Goal: Ask a question: Seek information or help from site administrators or community

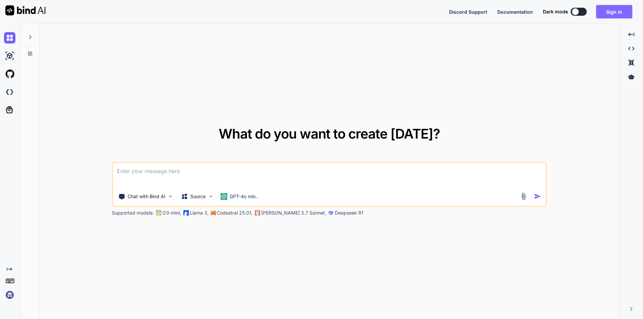
click at [611, 10] on button "Sign in" at bounding box center [614, 11] width 36 height 13
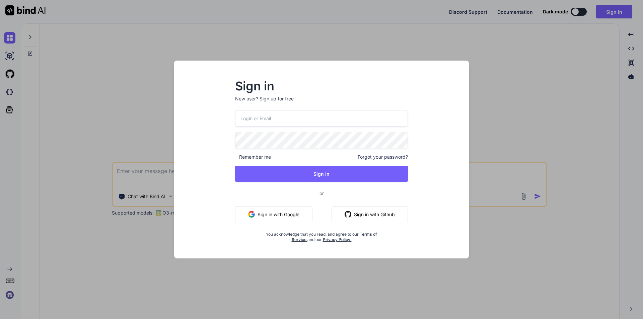
click at [291, 116] on input "email" at bounding box center [321, 118] width 173 height 16
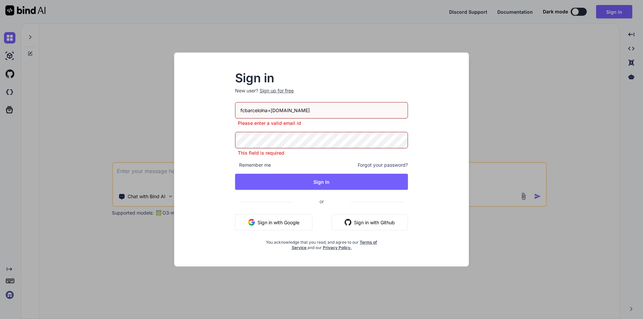
click at [278, 113] on input "fcbarcelolna+[DOMAIN_NAME]" at bounding box center [321, 110] width 173 height 16
click at [279, 110] on input "fcbarcelolna+[DOMAIN_NAME]" at bounding box center [321, 110] width 173 height 16
type input "[EMAIL_ADDRESS][DOMAIN_NAME]"
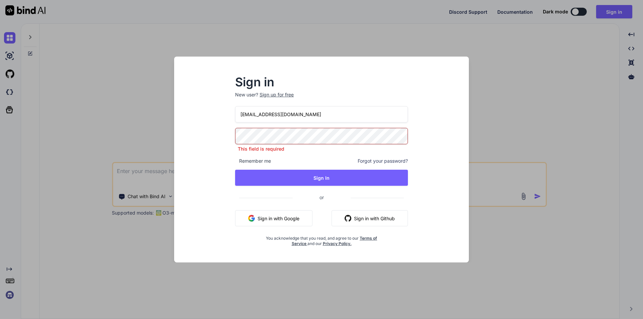
click at [234, 160] on div "Sign in New user? Sign up for free [EMAIL_ADDRESS][DOMAIN_NAME] This field is r…" at bounding box center [321, 162] width 194 height 170
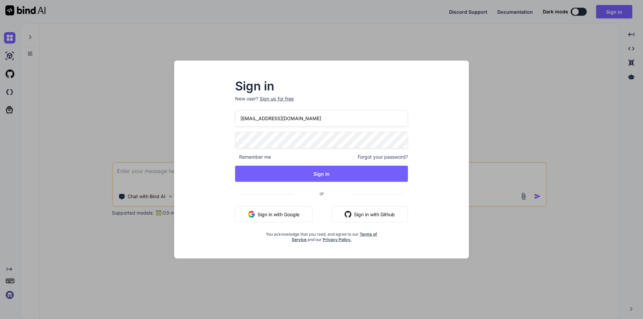
click at [233, 156] on div "Sign in New user? Sign up for free [EMAIL_ADDRESS][DOMAIN_NAME] Remember me For…" at bounding box center [321, 162] width 194 height 162
click at [236, 158] on span "Remember me" at bounding box center [253, 157] width 36 height 7
click at [244, 155] on span "Remember me" at bounding box center [253, 157] width 36 height 7
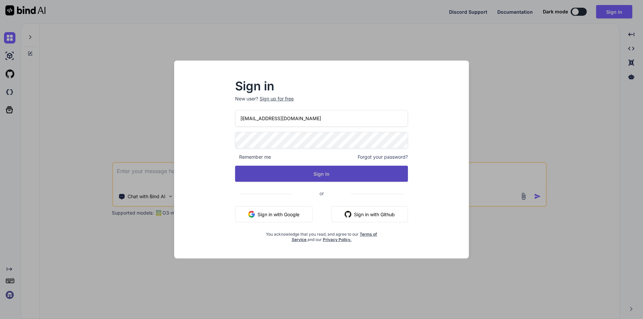
click at [290, 169] on button "Sign In" at bounding box center [321, 174] width 173 height 16
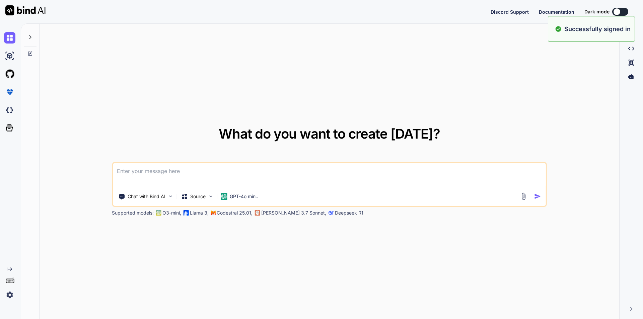
type textarea "x"
click at [164, 174] on textarea at bounding box center [329, 175] width 433 height 25
type textarea "h"
type textarea "x"
type textarea "hi"
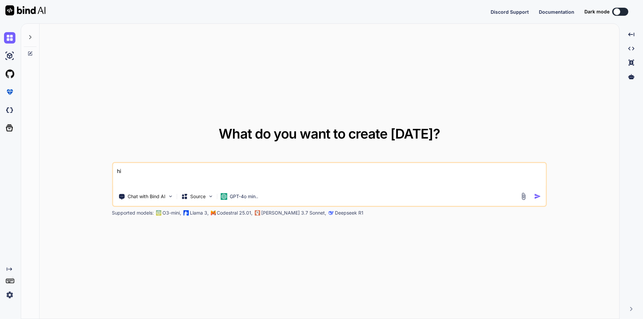
type textarea "x"
type textarea "hi"
click at [534, 197] on img "button" at bounding box center [537, 196] width 7 height 7
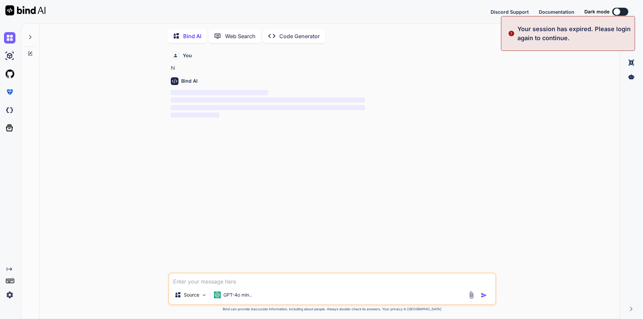
scroll to position [3, 0]
type textarea "x"
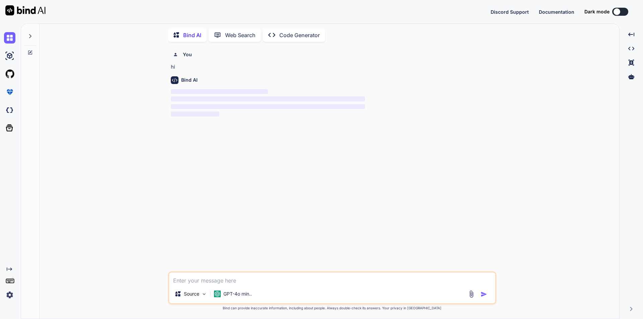
click at [9, 293] on img at bounding box center [9, 294] width 11 height 11
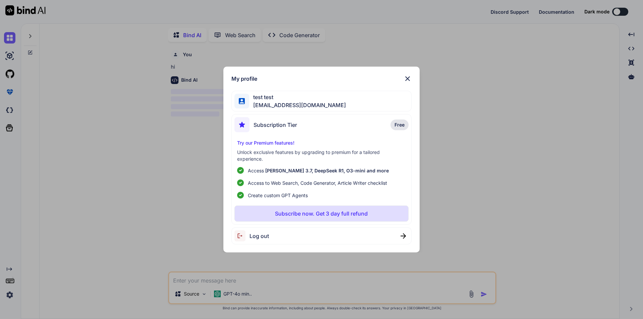
click at [411, 77] on img at bounding box center [407, 79] width 8 height 8
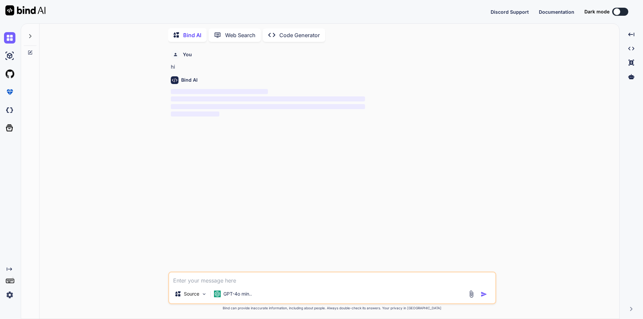
click at [5, 297] on img at bounding box center [9, 294] width 11 height 11
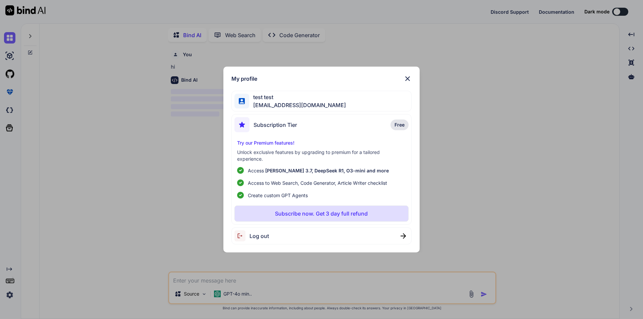
click at [259, 233] on span "Log out" at bounding box center [258, 236] width 19 height 8
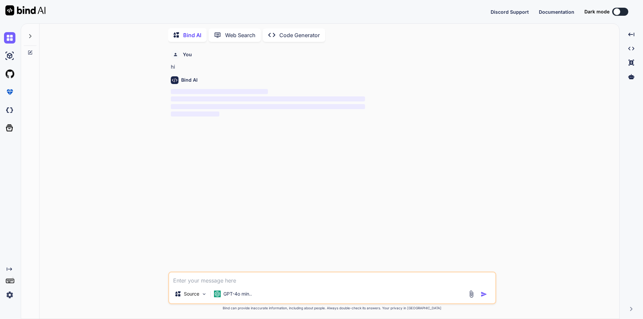
click at [10, 292] on img at bounding box center [9, 294] width 11 height 11
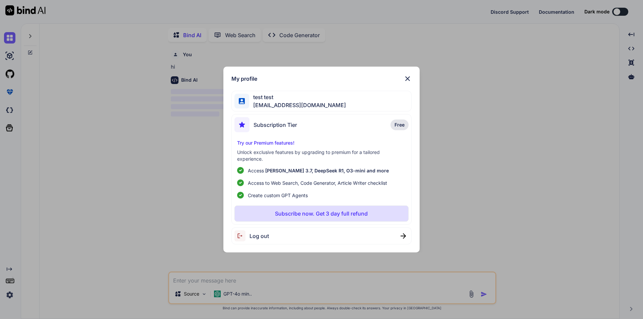
click at [154, 185] on div "My profile test test [EMAIL_ADDRESS][DOMAIN_NAME] Subscription Tier Free Try ou…" at bounding box center [321, 159] width 643 height 319
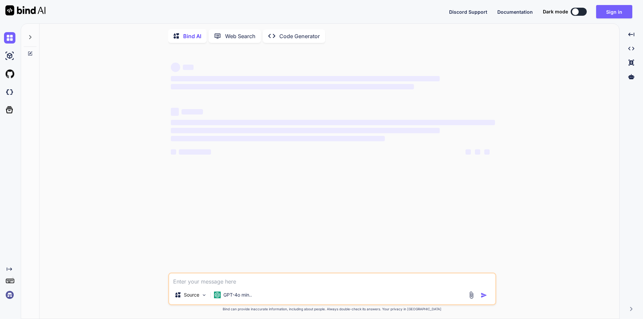
type textarea "x"
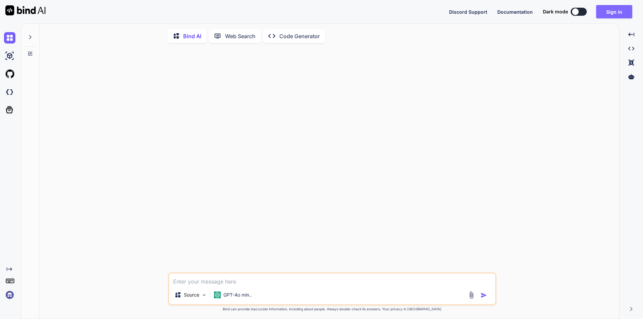
click at [615, 7] on button "Sign in" at bounding box center [614, 11] width 36 height 13
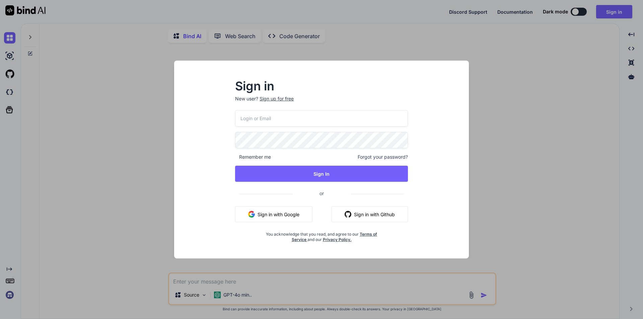
click at [274, 128] on div "Remember me Forgot your password? Sign In or Sign in with Google Sign in with G…" at bounding box center [321, 176] width 173 height 132
click at [282, 122] on input "email" at bounding box center [321, 118] width 173 height 16
type input "[EMAIL_ADDRESS][DOMAIN_NAME]"
click at [235, 166] on button "Sign In" at bounding box center [321, 174] width 173 height 16
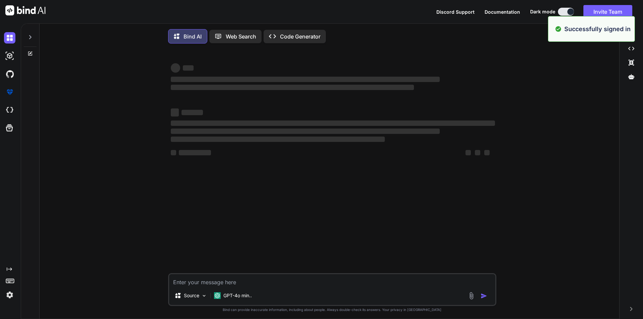
type textarea "x"
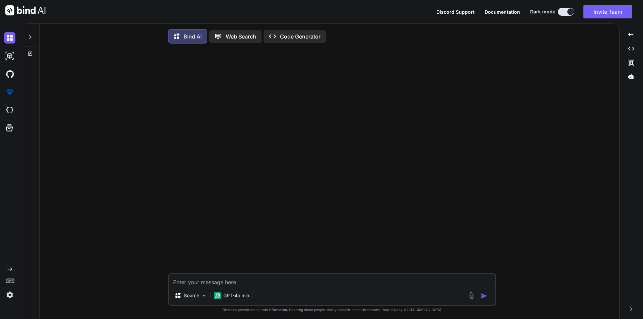
click at [213, 279] on textarea at bounding box center [332, 280] width 326 height 12
paste textarea "var dataTabless = $('#product_billOption').DataTable({ 'processing': true, 'res…"
type textarea "var dataTabless = $('#product_billOption').DataTable({ 'processing': true, 'res…"
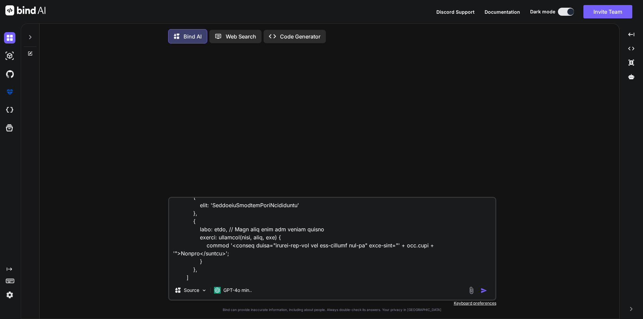
type textarea "x"
type textarea "var dataTabless = $('#product_billOption').DataTable({ 'processing': true, 'res…"
type textarea "x"
click at [213, 279] on textarea at bounding box center [332, 239] width 326 height 83
type textarea "var dataTabless = $('#product_billOption').DataTable({ 'processing': true, 'res…"
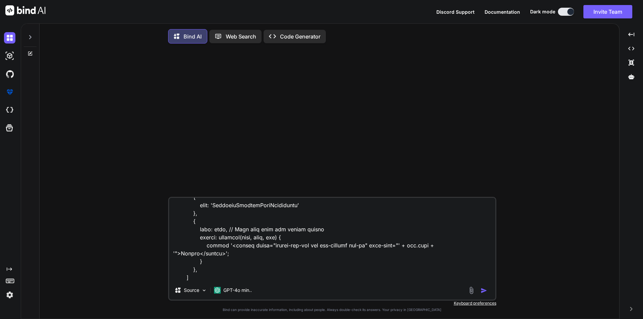
type textarea "x"
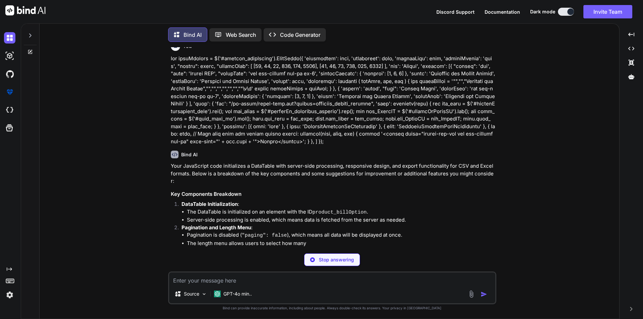
scroll to position [0, 0]
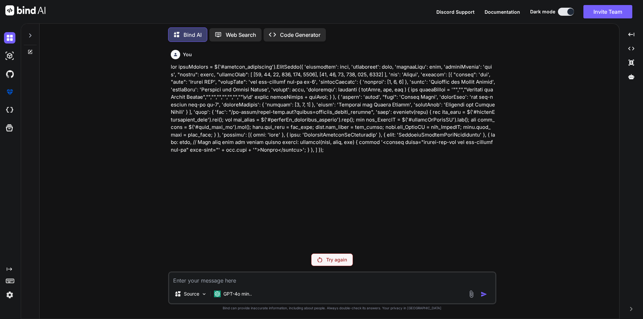
click at [325, 259] on div "Try again" at bounding box center [332, 259] width 42 height 13
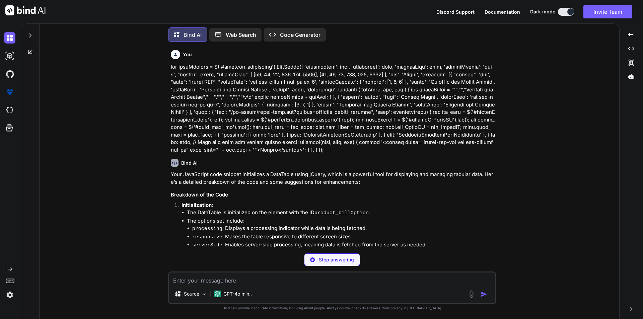
click at [354, 278] on textarea at bounding box center [332, 279] width 326 height 12
type textarea "x"
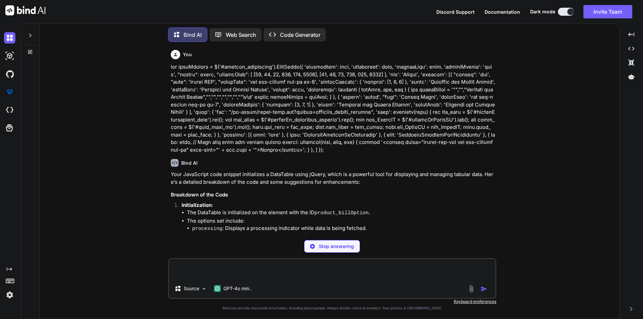
type textarea "x"
paste textarea "var dataTabless = $('#product_billOption').DataTable({ 'processing': true, 'res…"
type textarea "var dataTabless = $('#product_billOption').DataTable({ 'processing': true, 'res…"
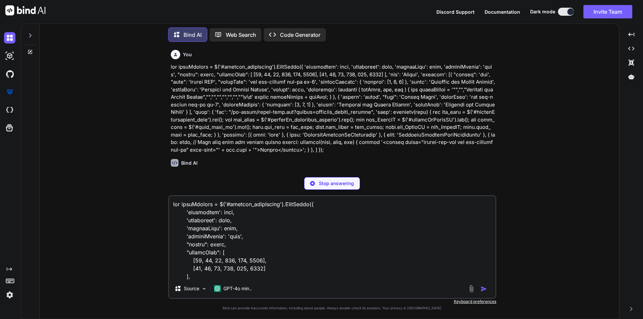
scroll to position [491, 0]
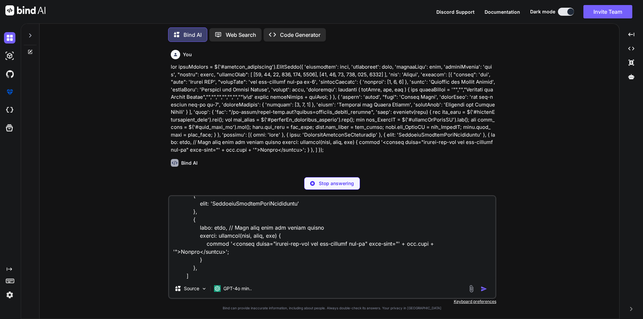
type textarea "x"
type textarea "var dataTabless = $('#product_billOption').DataTable({ 'processing': true, 'res…"
type textarea "x"
type textarea "var dataTabless = $('#product_billOption').DataTable({ 'processing': true, 'res…"
type textarea "x"
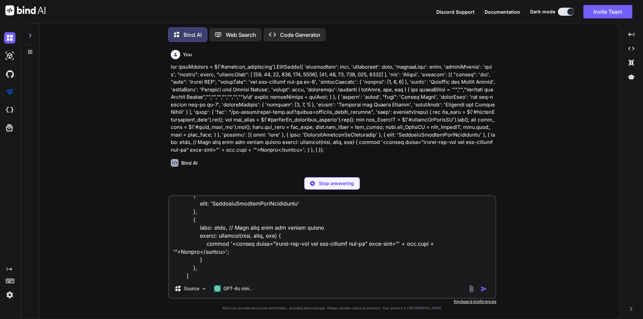
type textarea "var dataTabless = $('#product_billOption').DataTable({ 'processing': true, 'res…"
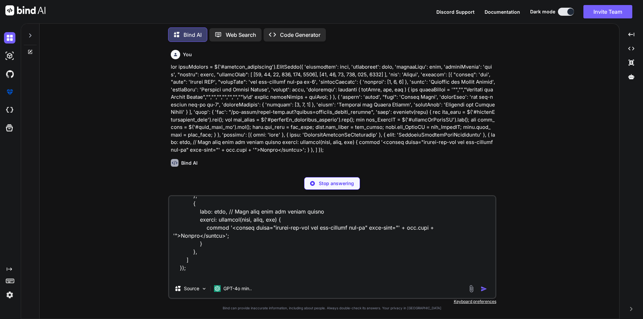
type textarea "x"
type textarea "var dataTabless = $('#product_billOption').DataTable({ 'processing': true, 'res…"
type textarea "x"
type textarea "var dataTabless = $('#product_billOption').DataTable({ 'processing': true, 'res…"
type textarea "x"
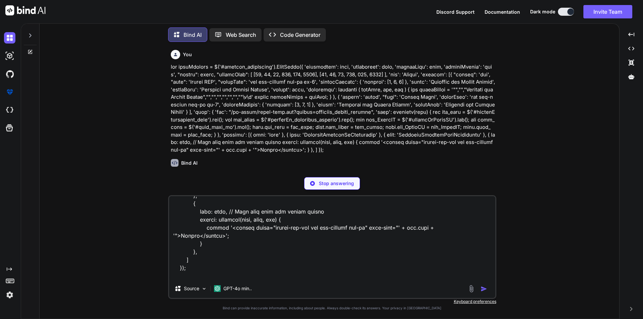
type textarea "var dataTabless = $('#product_billOption').DataTable({ 'processing': true, 'res…"
type textarea "x"
type textarea "var dataTabless = $('#product_billOption').DataTable({ 'processing': true, 'res…"
type textarea "x"
type textarea "var dataTabless = $('#product_billOption').DataTable({ 'processing': true, 'res…"
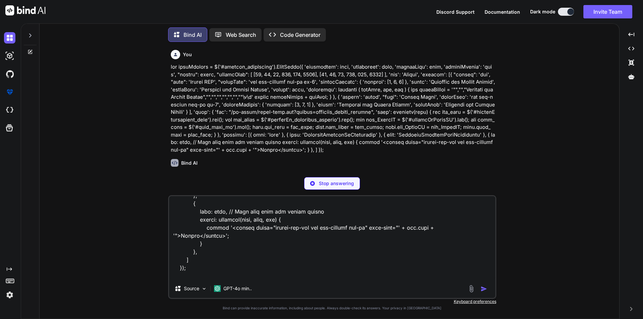
type textarea "x"
type textarea "var dataTabless = $('#product_billOption').DataTable({ 'processing': true, 'res…"
type textarea "x"
type textarea "var dataTabless = $('#product_billOption').DataTable({ 'processing': true, 'res…"
type textarea "x"
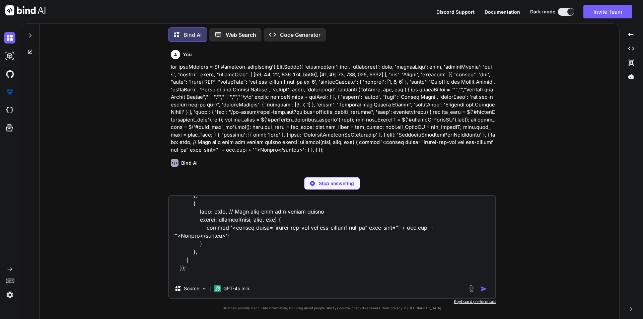
type textarea "var dataTabless = $('#product_billOption').DataTable({ 'processing': true, 'res…"
type textarea "x"
type textarea "var dataTabless = $('#product_billOption').DataTable({ 'processing': true, 'res…"
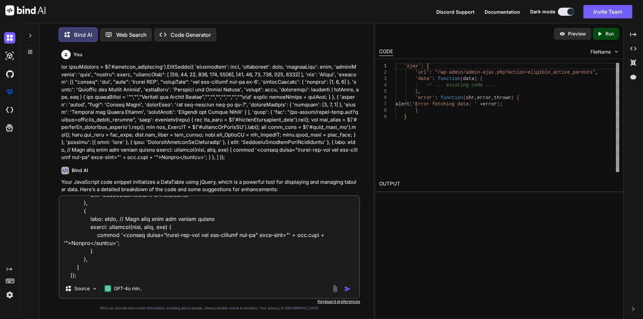
type textarea "x"
type textarea "var dataTabless = $('#product_billOption').DataTable({ 'processing': true, 'res…"
type textarea "x"
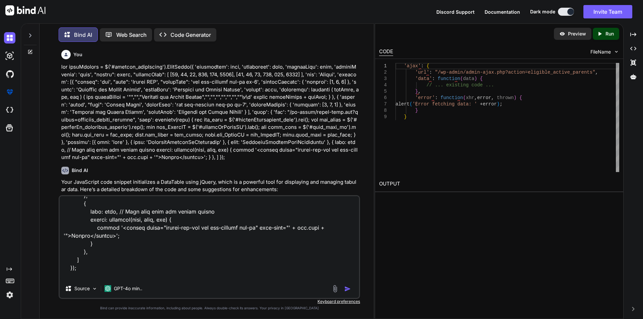
scroll to position [515, 0]
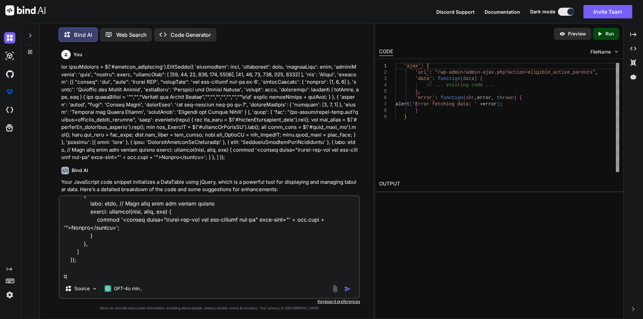
type textarea "var dataTabless = $('#product_billOption').DataTable({ 'processing': true, 'res…"
type textarea "x"
type textarea "var dataTabless = $('#product_billOption').DataTable({ 'processing': true, 'res…"
type textarea "x"
type textarea "var dataTabless = $('#product_billOption').DataTable({ 'processing': true, 'res…"
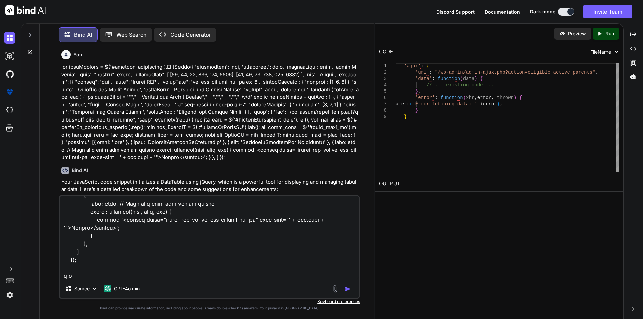
type textarea "x"
type textarea "var dataTabless = $('#product_billOption').DataTable({ 'processing': true, 'res…"
type textarea "x"
type textarea "var dataTabless = $('#product_billOption').DataTable({ 'processing': true, 'res…"
type textarea "x"
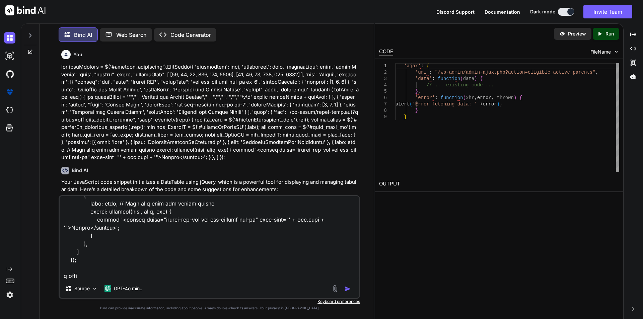
type textarea "var dataTabless = $('#product_billOption').DataTable({ 'processing': true, 'res…"
type textarea "x"
type textarea "var dataTabless = $('#product_billOption').DataTable({ 'processing': true, 'res…"
type textarea "x"
type textarea "var dataTabless = $('#product_billOption').DataTable({ 'processing': true, 'res…"
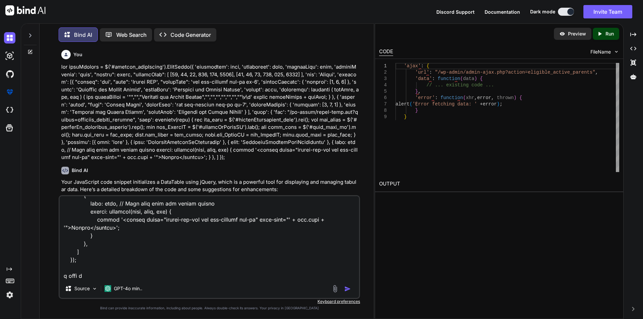
type textarea "x"
type textarea "var dataTabless = $('#product_billOption').DataTable({ 'processing': true, 'res…"
type textarea "x"
type textarea "var dataTabless = $('#product_billOption').DataTable({ 'processing': true, 'res…"
type textarea "x"
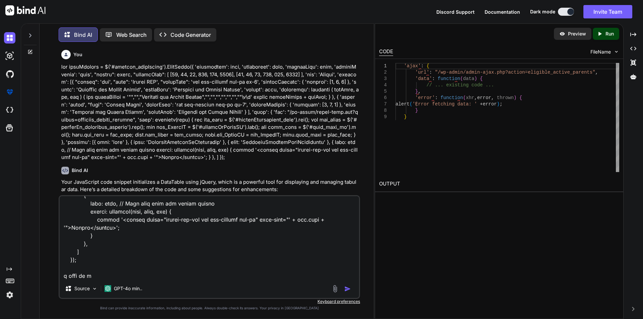
type textarea "var dataTabless = $('#product_billOption').DataTable({ 'processing': true, 'res…"
type textarea "x"
type textarea "var dataTabless = $('#product_billOption').DataTable({ 'processing': true, 'res…"
type textarea "x"
type textarea "var dataTabless = $('#product_billOption').DataTable({ 'processing': true, 'res…"
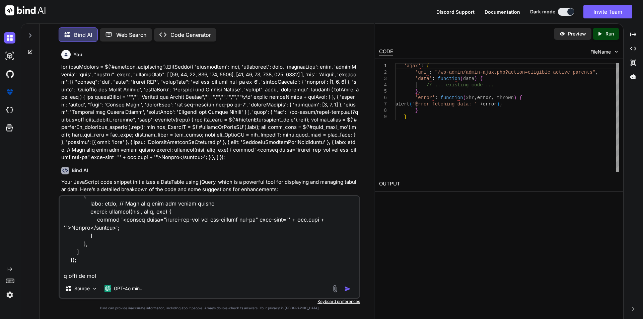
type textarea "x"
type textarea "var dataTabless = $('#product_billOption').DataTable({ 'processing': true, 'res…"
type textarea "x"
type textarea "var dataTabless = $('#product_billOption').DataTable({ 'processing': true, 'res…"
type textarea "x"
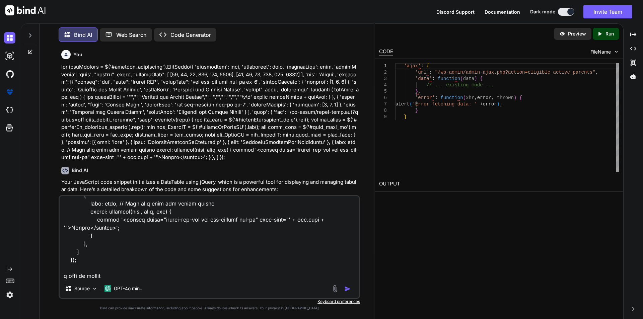
type textarea "var dataTabless = $('#product_billOption').DataTable({ 'processing': true, 'res…"
type textarea "x"
type textarea "var dataTabless = $('#product_billOption').DataTable({ 'processing': true, 'res…"
type textarea "x"
type textarea "var dataTabless = $('#product_billOption').DataTable({ 'processing': true, 'res…"
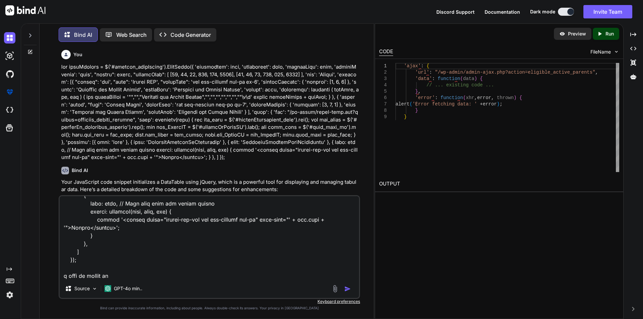
type textarea "x"
type textarea "var dataTabless = $('#product_billOption').DataTable({ 'processing': true, 'res…"
type textarea "x"
type textarea "var dataTabless = $('#product_billOption').DataTable({ 'processing': true, 'res…"
type textarea "x"
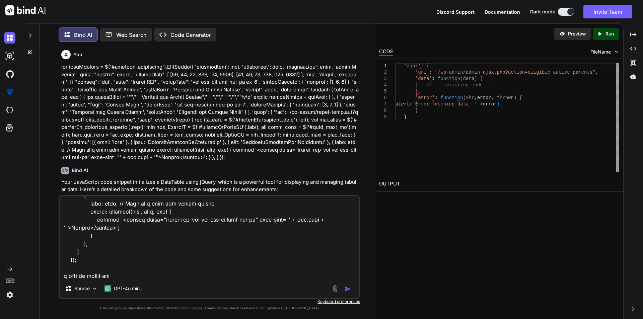
type textarea "var dataTabless = $('#product_billOption').DataTable({ 'processing': true, 'res…"
type textarea "x"
type textarea "var dataTabless = $('#product_billOption').DataTable({ 'processing': true, 'res…"
type textarea "x"
type textarea "var dataTabless = $('#product_billOption').DataTable({ 'processing': true, 'res…"
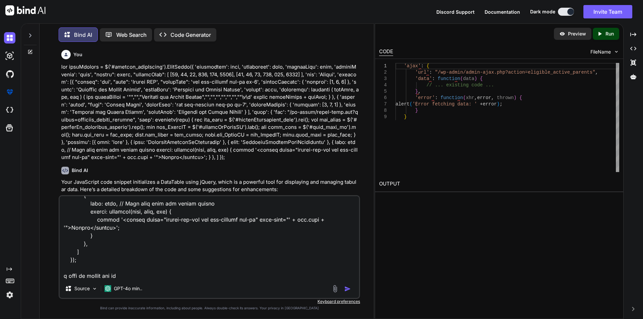
type textarea "x"
type textarea "var dataTabless = $('#product_billOption').DataTable({ 'processing': true, 'res…"
type textarea "x"
type textarea "var dataTabless = $('#product_billOption').DataTable({ 'processing': true, 'res…"
type textarea "x"
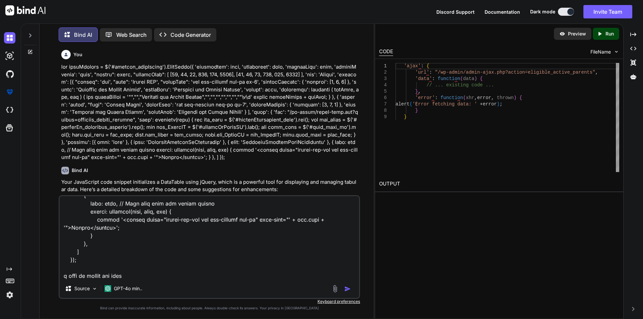
type textarea "var dataTabless = $('#product_billOption').DataTable({ 'processing': true, 'res…"
type textarea "x"
type textarea "var dataTabless = $('#product_billOption').DataTable({ 'processing': true, 'res…"
type textarea "x"
type textarea "var dataTabless = $('#product_billOption').DataTable({ 'processing': true, 'res…"
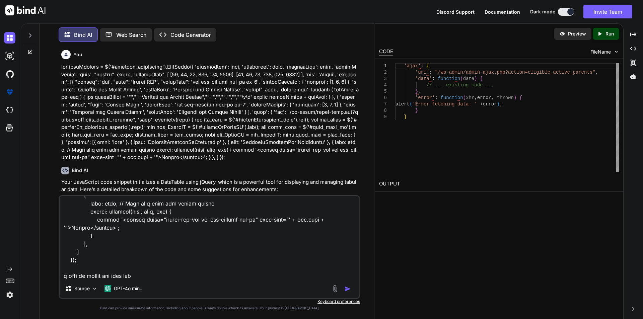
type textarea "x"
type textarea "var dataTabless = $('#product_billOption').DataTable({ 'processing': true, 'res…"
type textarea "x"
type textarea "var dataTabless = $('#product_billOption').DataTable({ 'processing': true, 'res…"
type textarea "x"
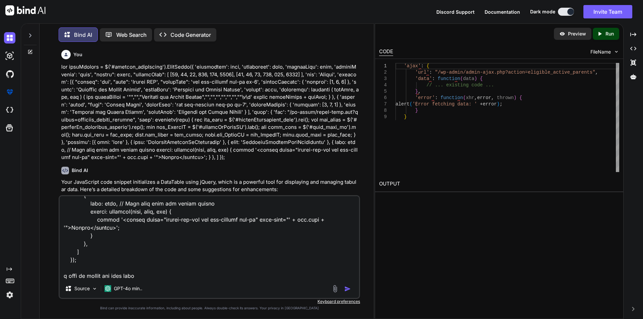
type textarea "var dataTabless = $('#product_billOption').DataTable({ 'processing': true, 'res…"
type textarea "x"
type textarea "var dataTabless = $('#product_billOption').DataTable({ 'processing': true, 'res…"
type textarea "x"
type textarea "var dataTabless = $('#product_billOption').DataTable({ 'processing': true, 'res…"
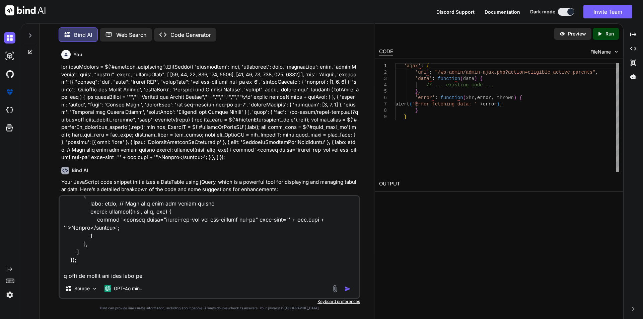
type textarea "x"
type textarea "var dataTabless = $('#product_billOption').DataTable({ 'processing': true, 'res…"
type textarea "x"
type textarea "var dataTabless = $('#product_billOption').DataTable({ 'processing': true, 'res…"
type textarea "x"
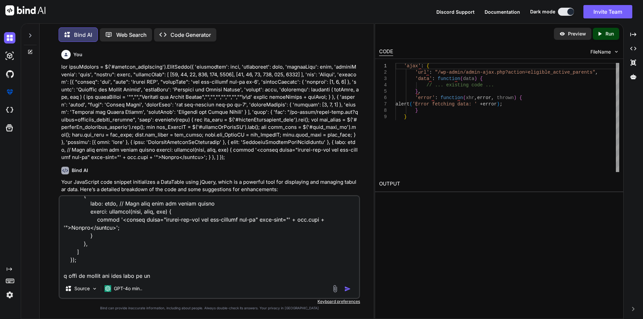
type textarea "var dataTabless = $('#product_billOption').DataTable({ 'processing': true, 'res…"
type textarea "x"
type textarea "var dataTabless = $('#product_billOption').DataTable({ 'processing': true, 'res…"
type textarea "x"
type textarea "var dataTabless = $('#product_billOption').DataTable({ 'processing': true, 'res…"
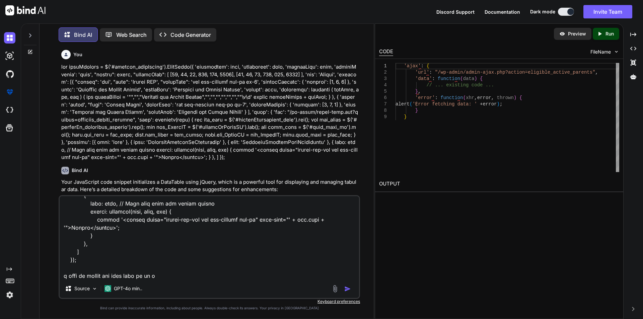
type textarea "x"
type textarea "var dataTabless = $('#product_billOption').DataTable({ 'processing': true, 'res…"
type textarea "x"
type textarea "var dataTabless = $('#product_billOption').DataTable({ 'processing': true, 'res…"
type textarea "x"
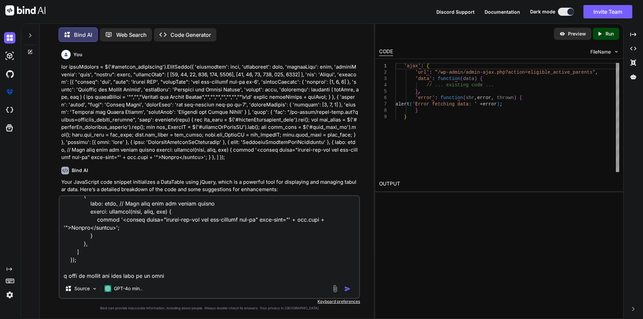
type textarea "var dataTabless = $('#product_billOption').DataTable({ 'processing': true, 'res…"
type textarea "x"
type textarea "var dataTabless = $('#product_billOption').DataTable({ 'processing': true, 'res…"
type textarea "x"
type textarea "var dataTabless = $('#product_billOption').DataTable({ 'processing': true, 'res…"
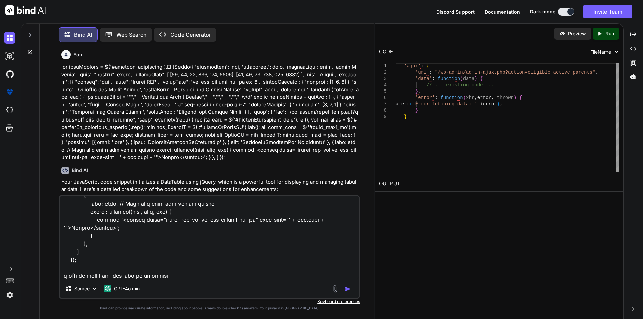
type textarea "x"
type textarea "var dataTabless = $('#product_billOption').DataTable({ 'processing': true, 'res…"
type textarea "x"
type textarea "var dataTabless = $('#product_billOption').DataTable({ 'processing': true, 'res…"
type textarea "x"
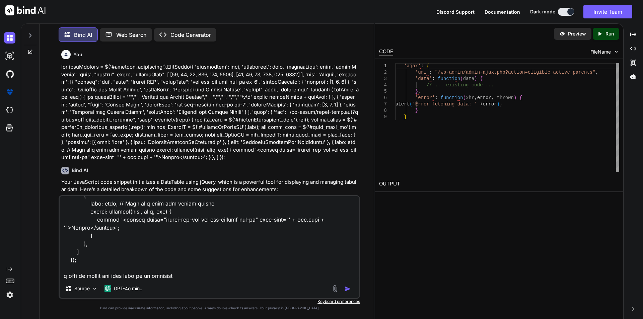
type textarea "var dataTabless = $('#product_billOption').DataTable({ 'processing': true, 'res…"
type textarea "x"
type textarea "var dataTabless = $('#product_billOption').DataTable({ 'processing': true, 'res…"
type textarea "x"
type textarea "var dataTabless = $('#product_billOption').DataTable({ 'processing': true, 'res…"
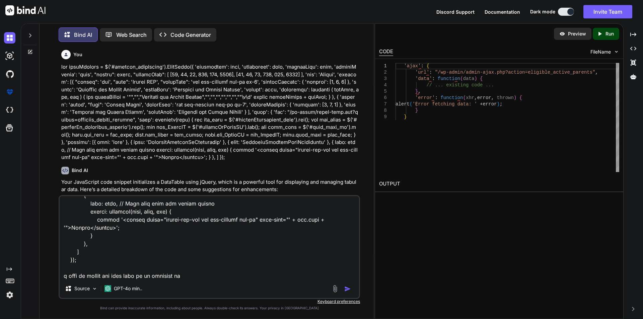
type textarea "x"
paste textarea "var sel_GroupID = $('#searchByGroupID').val();"
click at [187, 275] on textarea at bounding box center [209, 237] width 299 height 83
type textarea "var dataTabless = $('#product_billOption').DataTable({ 'processing': true, 'res…"
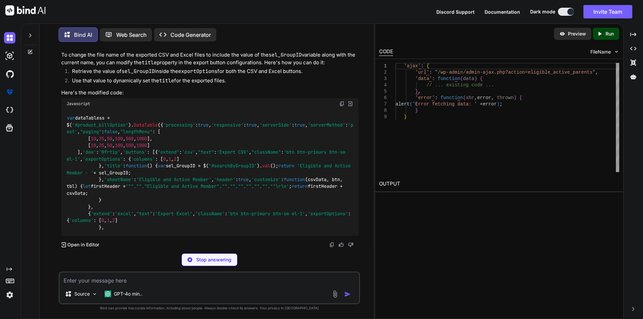
scroll to position [890, 0]
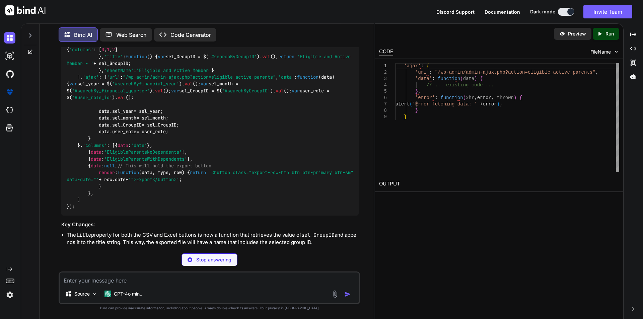
drag, startPoint x: 98, startPoint y: 117, endPoint x: 115, endPoint y: 137, distance: 26.2
click at [115, 137] on div "var dataTabless = $( '#product_billOption' ). DataTable ({ 'processing' : true …" at bounding box center [209, 77] width 297 height 277
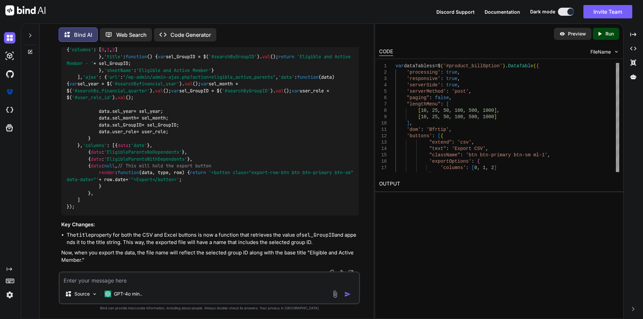
copy code "'title' : function ( ) { var sel_GroupID = $( '#searchByGroupID' ). val (); ret…"
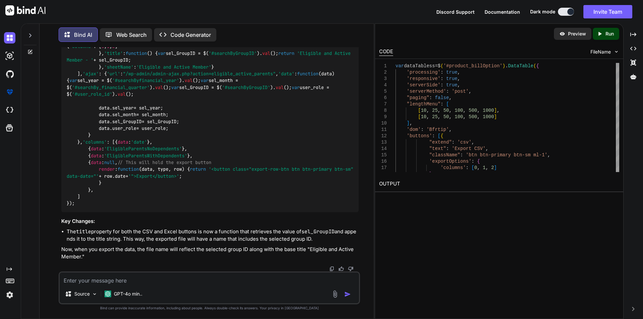
scroll to position [1194, 0]
click at [129, 285] on div "Source GPT-4o min.." at bounding box center [209, 288] width 301 height 33
